Goal: Transaction & Acquisition: Purchase product/service

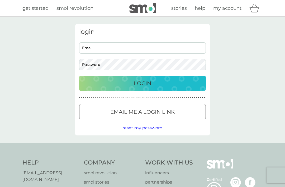
click at [179, 48] on input "Email" at bounding box center [142, 47] width 127 height 11
type input "[EMAIL_ADDRESS][DOMAIN_NAME]"
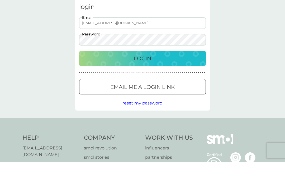
click at [151, 79] on p "Login" at bounding box center [142, 83] width 17 height 8
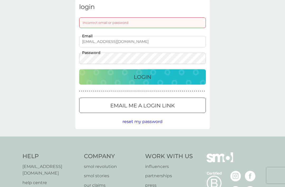
click at [149, 75] on p "Login" at bounding box center [142, 77] width 17 height 8
click at [153, 124] on button "reset my password" at bounding box center [142, 121] width 40 height 7
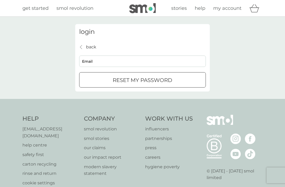
click at [152, 78] on p "reset my password" at bounding box center [143, 80] width 60 height 8
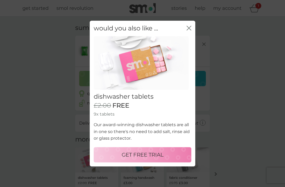
click at [187, 30] on icon "close" at bounding box center [188, 28] width 2 height 4
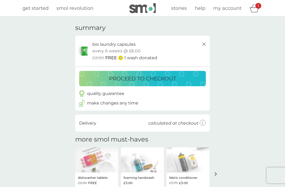
click at [169, 79] on p "proceed to checkout" at bounding box center [142, 78] width 67 height 8
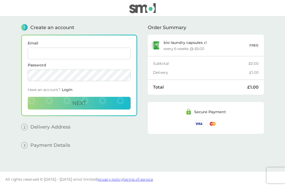
click at [81, 55] on input "Email" at bounding box center [79, 54] width 103 height 12
type input "[EMAIL_ADDRESS][DOMAIN_NAME]"
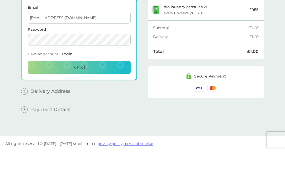
click at [90, 97] on button "Next" at bounding box center [79, 103] width 103 height 13
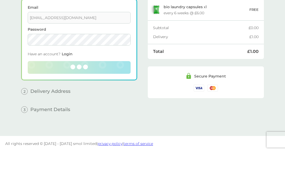
scroll to position [17, 0]
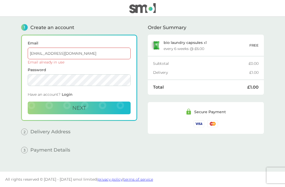
click at [69, 92] on span "Login" at bounding box center [67, 94] width 11 height 5
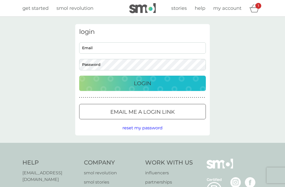
click at [144, 47] on input "Email" at bounding box center [142, 47] width 127 height 11
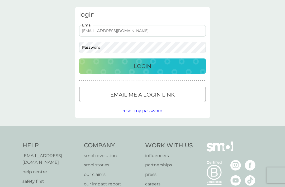
type input "[EMAIL_ADDRESS][DOMAIN_NAME]"
click at [163, 64] on div "Login" at bounding box center [142, 66] width 116 height 8
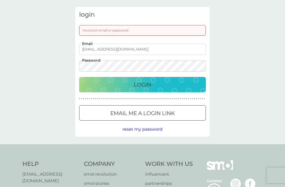
click at [161, 114] on p "Email me a login link" at bounding box center [142, 113] width 64 height 8
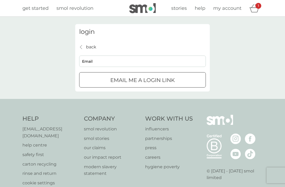
click at [164, 59] on input "Email" at bounding box center [142, 60] width 127 height 11
type input "[EMAIL_ADDRESS][DOMAIN_NAME]"
click at [160, 79] on p "Email me a login link" at bounding box center [142, 80] width 64 height 8
